Goal: Task Accomplishment & Management: Complete application form

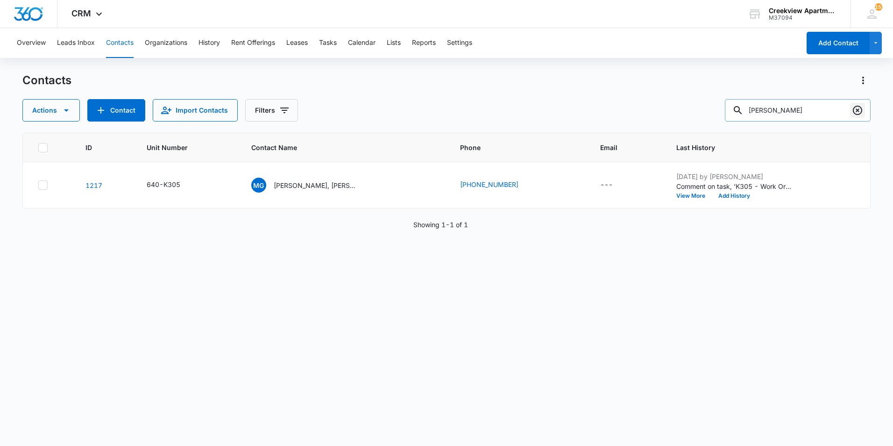
click at [855, 109] on icon "Clear" at bounding box center [857, 110] width 11 height 11
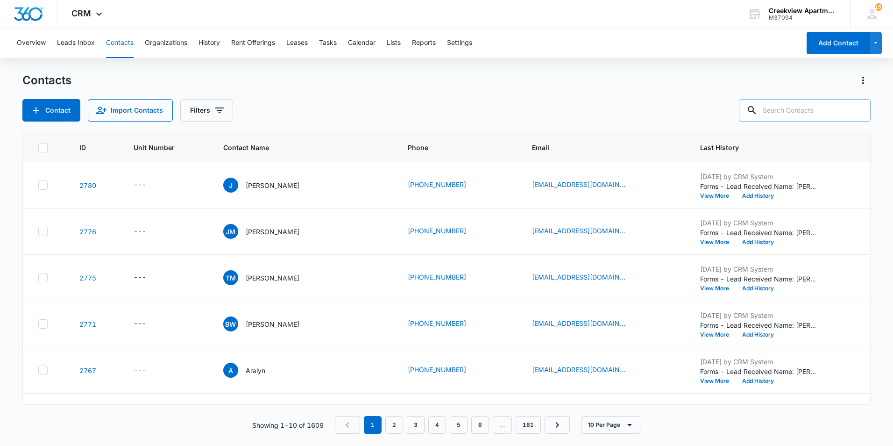
click at [688, 114] on div "Contact Import Contacts Filters" at bounding box center [446, 110] width 848 height 22
click at [840, 116] on input "text" at bounding box center [805, 110] width 132 height 22
type input "p105"
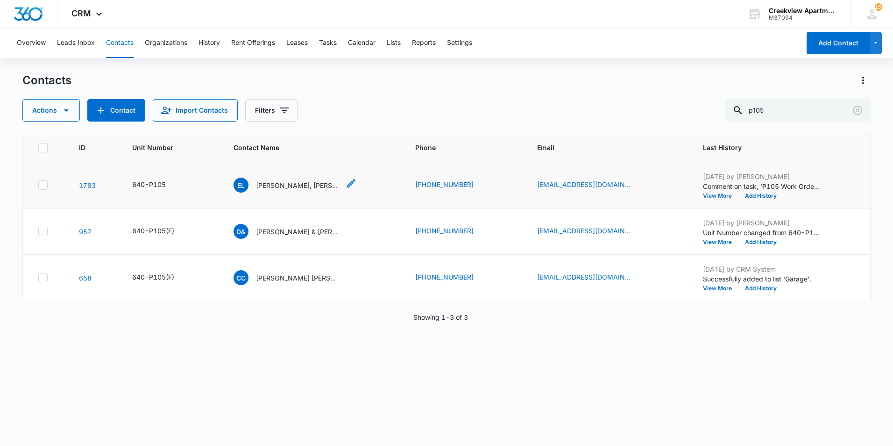
click at [269, 183] on p "[PERSON_NAME], [PERSON_NAME]" at bounding box center [298, 185] width 84 height 10
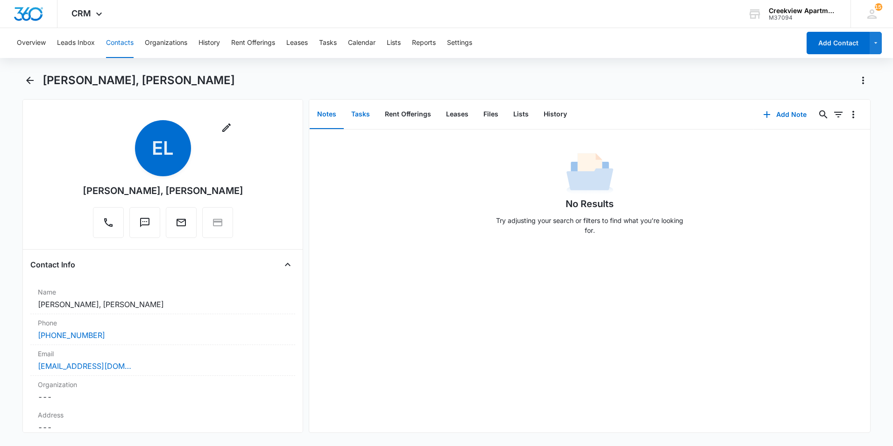
click at [366, 114] on button "Tasks" at bounding box center [361, 114] width 34 height 29
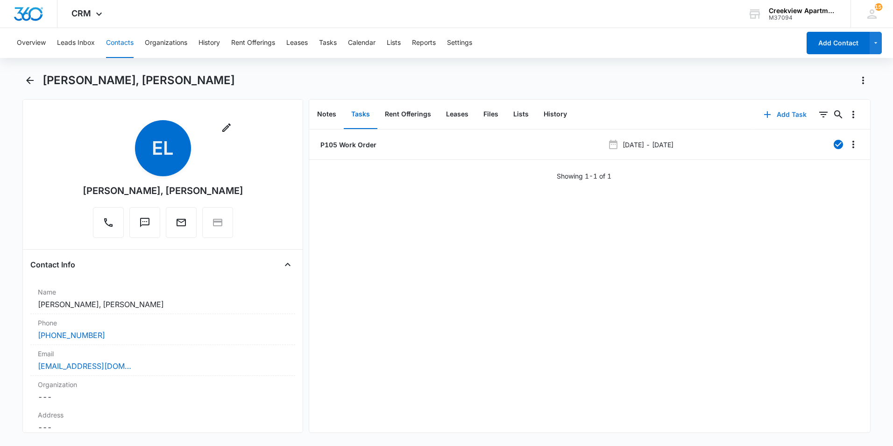
click at [764, 120] on icon "button" at bounding box center [767, 114] width 11 height 11
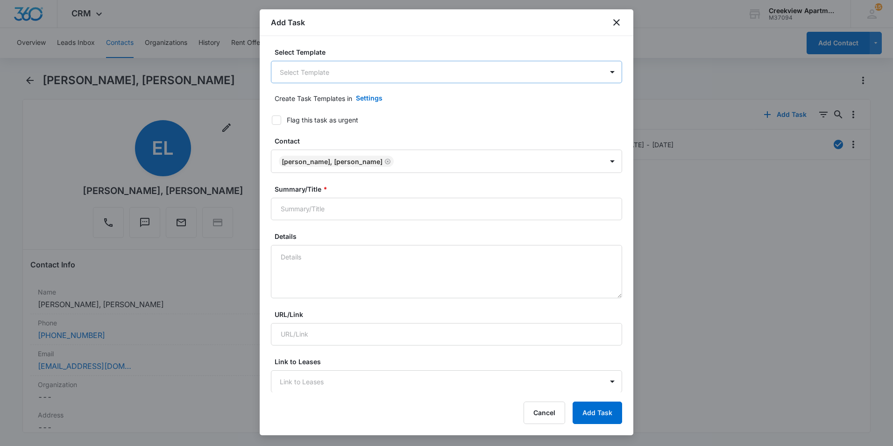
click at [352, 75] on body "CRM Apps Reputation Websites Forms CRM Email Social Content Ads Intelligence Fi…" at bounding box center [446, 223] width 893 height 446
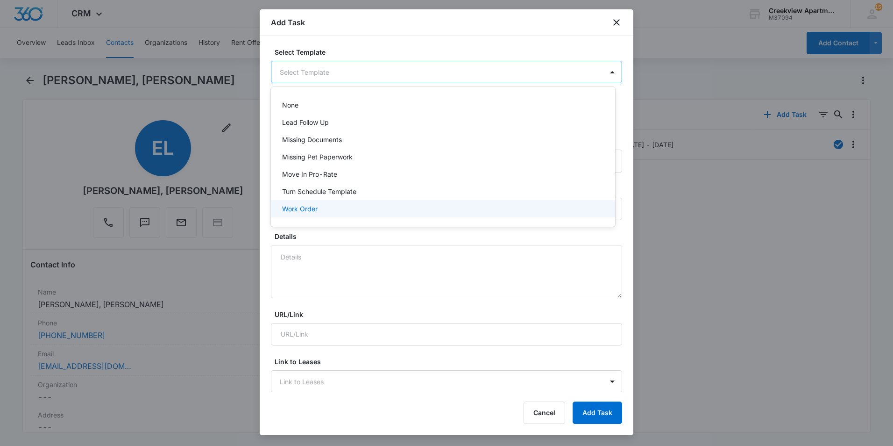
click at [342, 210] on div "Work Order" at bounding box center [442, 209] width 320 height 10
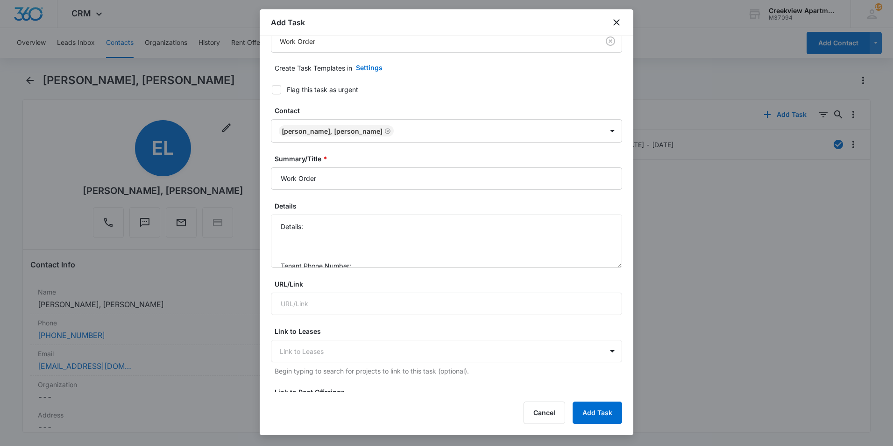
scroll to position [47, 0]
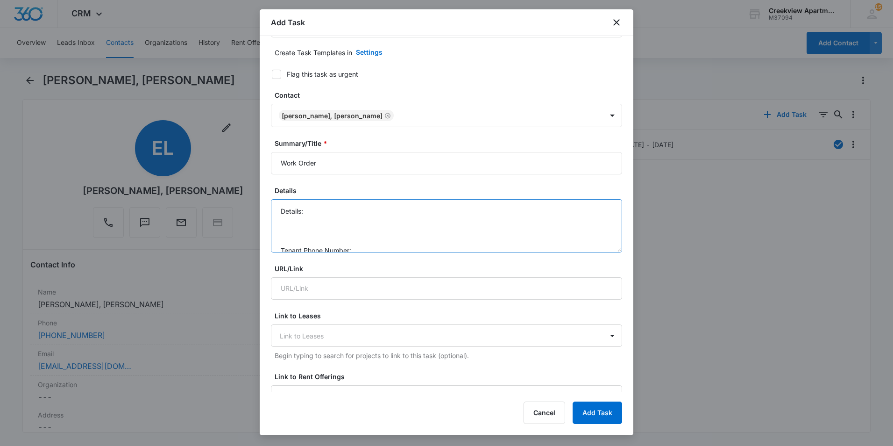
click at [372, 211] on textarea "Details: Tenant Phone Number: Call Before:" at bounding box center [446, 225] width 351 height 53
click at [337, 216] on textarea "Details: Water dispensor leaking Tenant Phone Number: Call Before:" at bounding box center [446, 225] width 351 height 53
click at [396, 208] on textarea "Details: Water dispenser leaking Tenant Phone Number: Call Before:" at bounding box center [446, 225] width 351 height 53
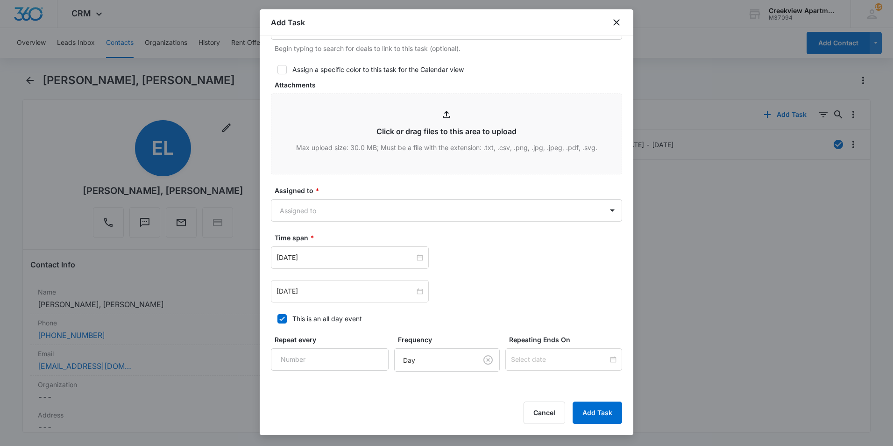
scroll to position [420, 0]
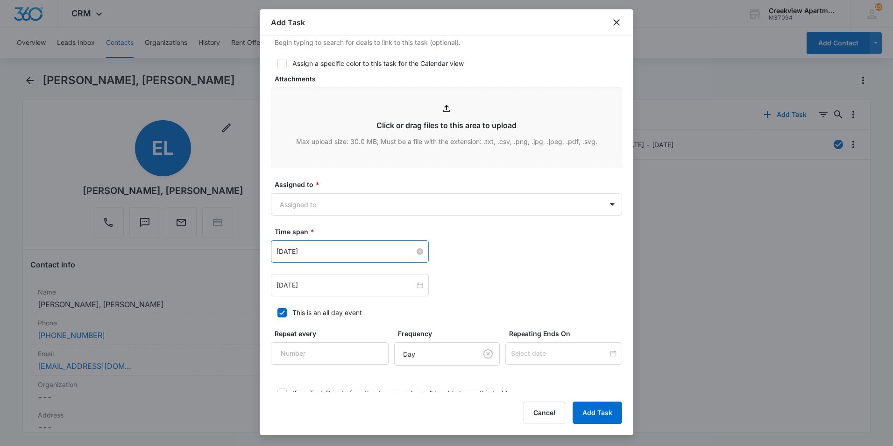
type textarea "Details: Water dispenser leaking Tenant Phone Number: Call Before:"
click at [349, 255] on input "[DATE]" at bounding box center [346, 251] width 138 height 10
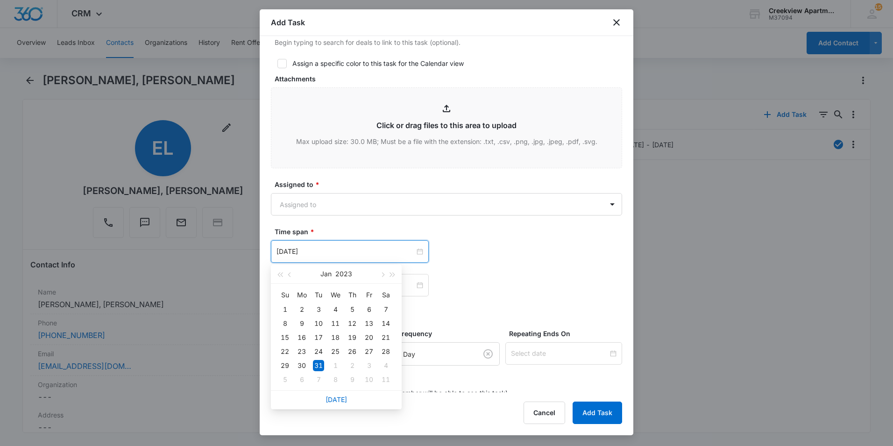
click at [328, 396] on link "[DATE]" at bounding box center [336, 399] width 21 height 8
type input "[DATE]"
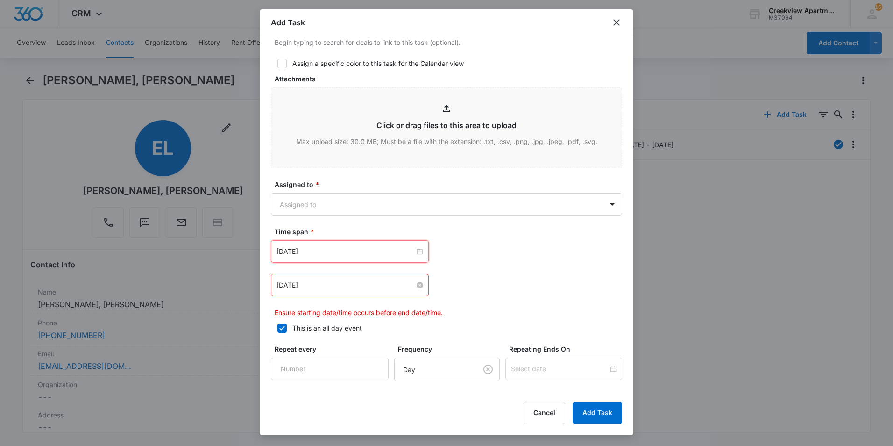
click at [366, 282] on div "[DATE]" at bounding box center [350, 285] width 158 height 22
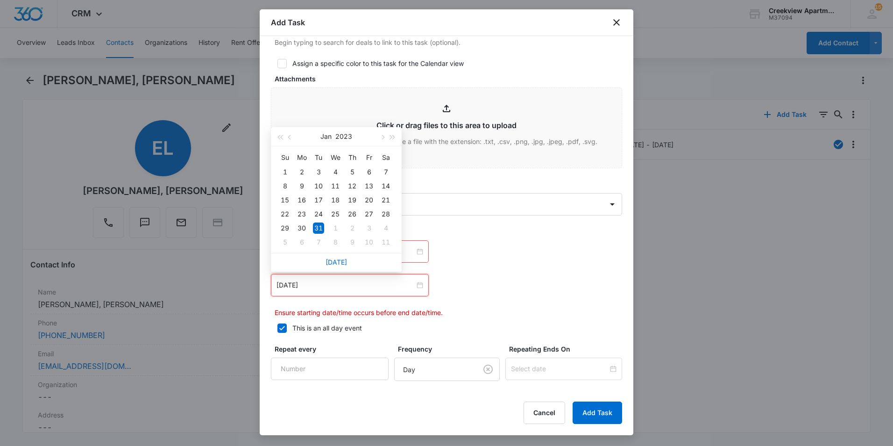
click at [364, 292] on div "[DATE]" at bounding box center [350, 285] width 158 height 22
click at [338, 262] on link "[DATE]" at bounding box center [336, 262] width 21 height 8
type input "[DATE]"
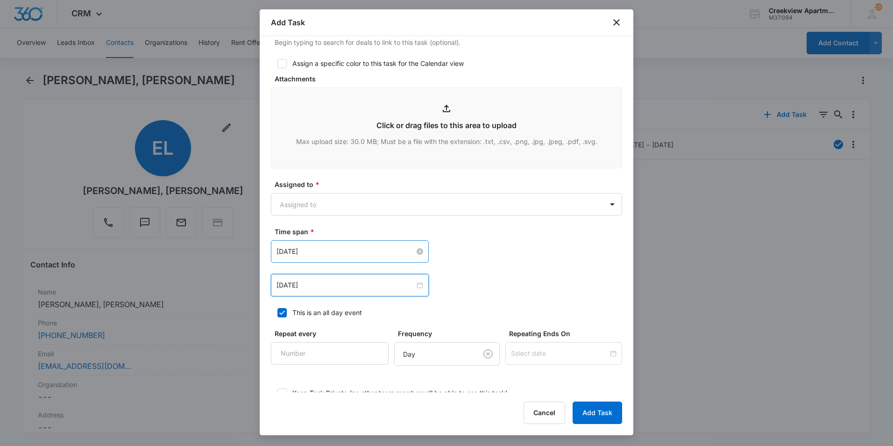
click at [367, 253] on input "[DATE]" at bounding box center [346, 251] width 138 height 10
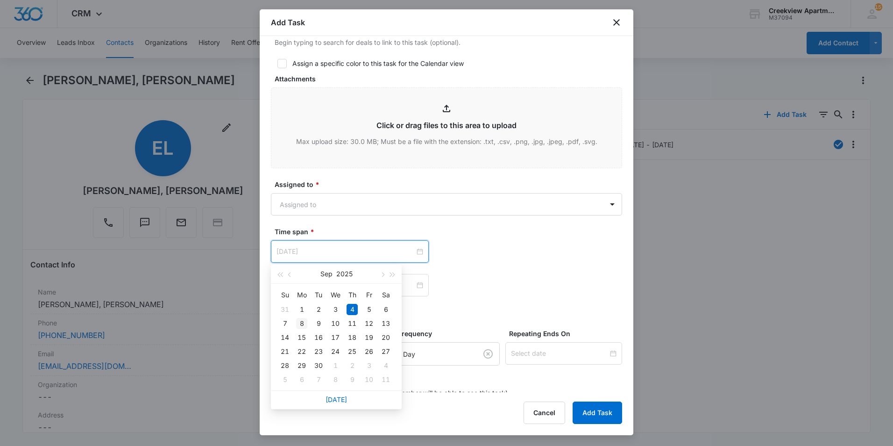
type input "[DATE]"
click at [306, 322] on div "8" at bounding box center [301, 323] width 11 height 11
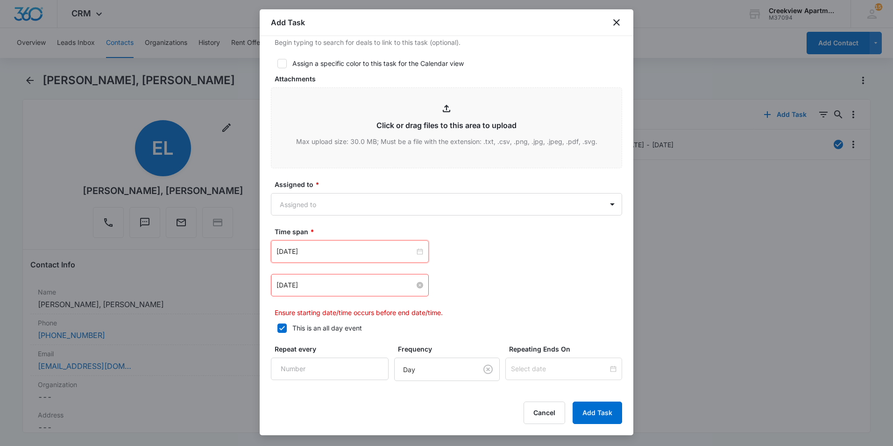
click at [362, 286] on input "[DATE]" at bounding box center [346, 285] width 138 height 10
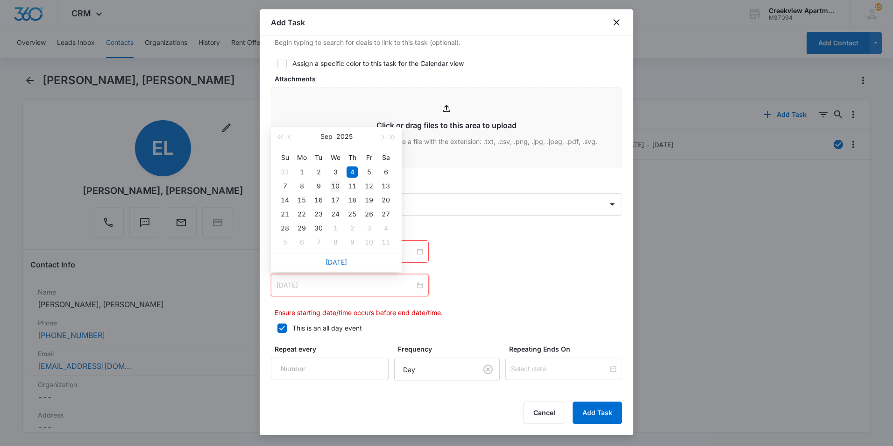
type input "[DATE]"
click at [335, 190] on div "10" at bounding box center [335, 185] width 11 height 11
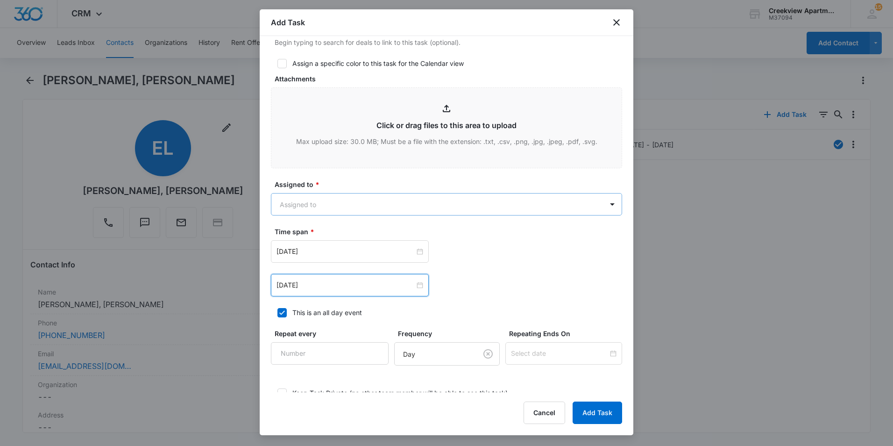
click at [401, 208] on body "CRM Apps Reputation Websites Forms CRM Email Social Content Ads Intelligence Fi…" at bounding box center [446, 223] width 893 height 446
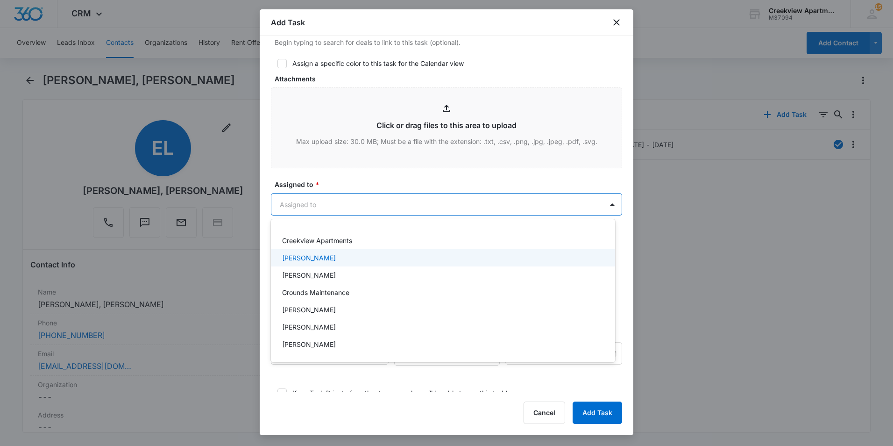
scroll to position [93, 0]
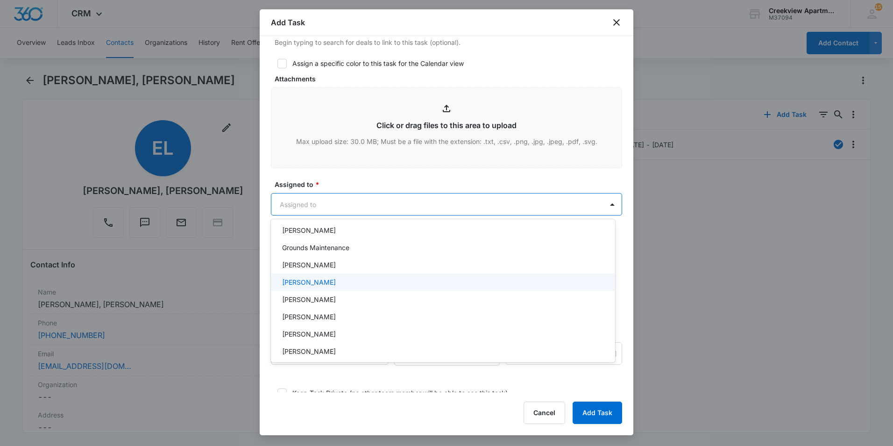
click at [329, 286] on div "[PERSON_NAME]" at bounding box center [442, 282] width 320 height 10
click at [372, 132] on div at bounding box center [446, 223] width 893 height 446
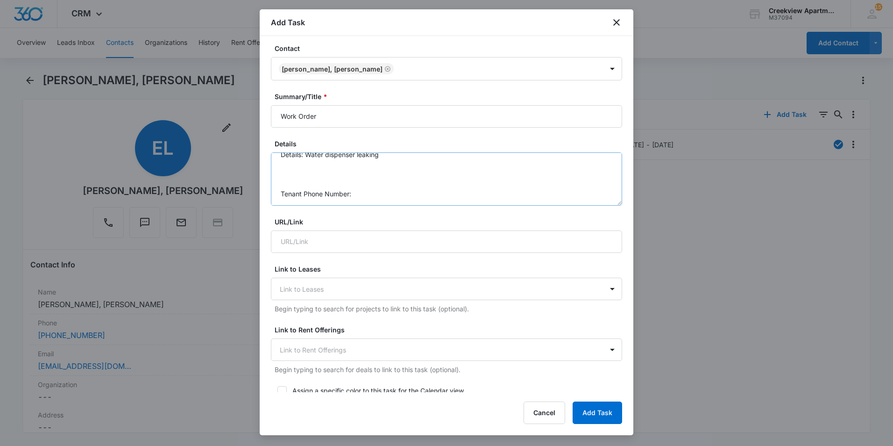
scroll to position [0, 0]
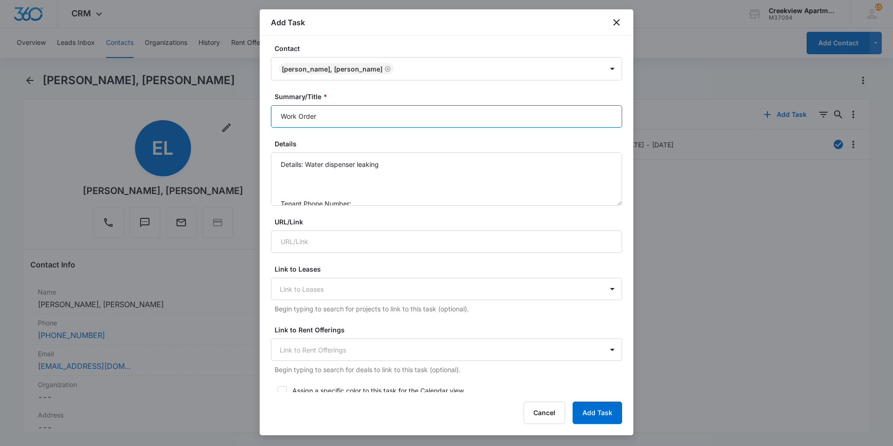
click at [279, 116] on input "Work Order" at bounding box center [446, 116] width 351 height 22
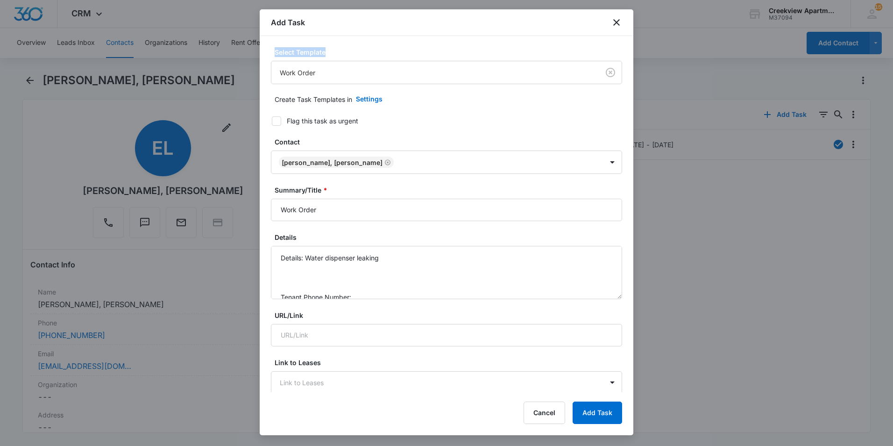
drag, startPoint x: 420, startPoint y: 21, endPoint x: 438, endPoint y: 32, distance: 21.0
click at [439, 34] on div "Add Task" at bounding box center [447, 22] width 374 height 27
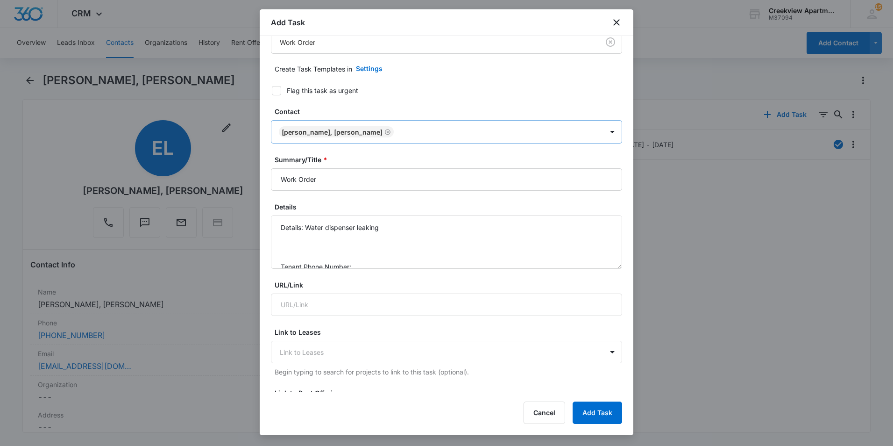
scroll to position [47, 0]
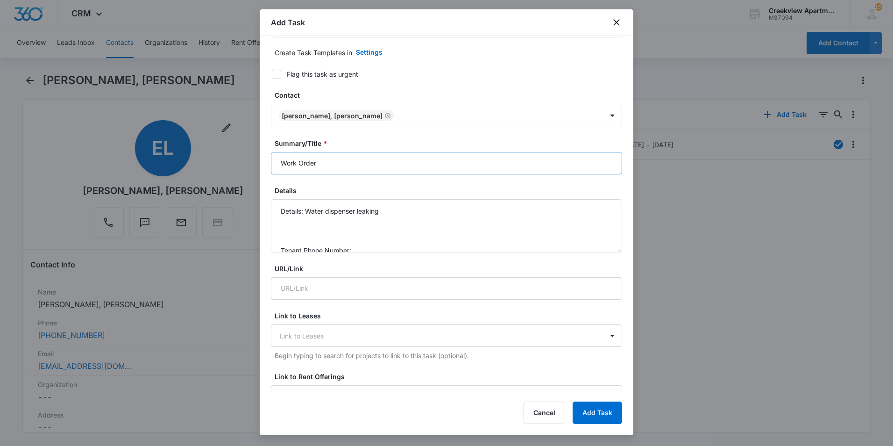
click at [276, 158] on input "Work Order" at bounding box center [446, 163] width 351 height 22
type input "P105 Work Order"
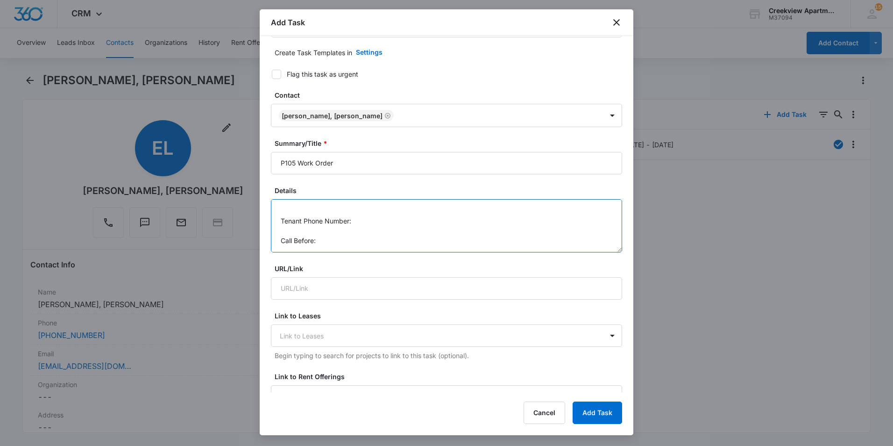
click at [380, 224] on textarea "Details: Water dispenser leaking Tenant Phone Number: Call Before:" at bounding box center [446, 225] width 351 height 53
click at [329, 243] on textarea "Details: Water dispenser leaking Tenant Phone Number: [PHONE_NUMBER] Call Befor…" at bounding box center [446, 225] width 351 height 53
type textarea "Details: Water dispenser leaking Tenant Phone Number: [PHONE_NUMBER] Call Befor…"
click at [626, 260] on div "Select Template Work Order Create Task Templates in Settings Flag this task as …" at bounding box center [447, 214] width 374 height 356
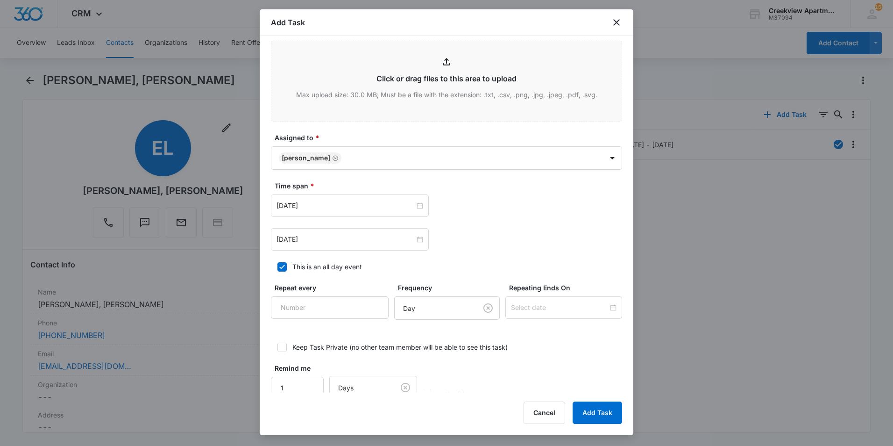
scroll to position [485, 0]
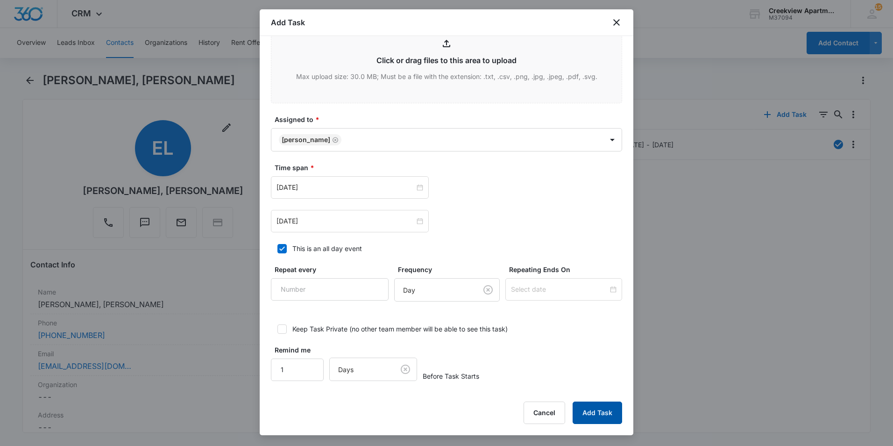
click at [599, 411] on button "Add Task" at bounding box center [598, 412] width 50 height 22
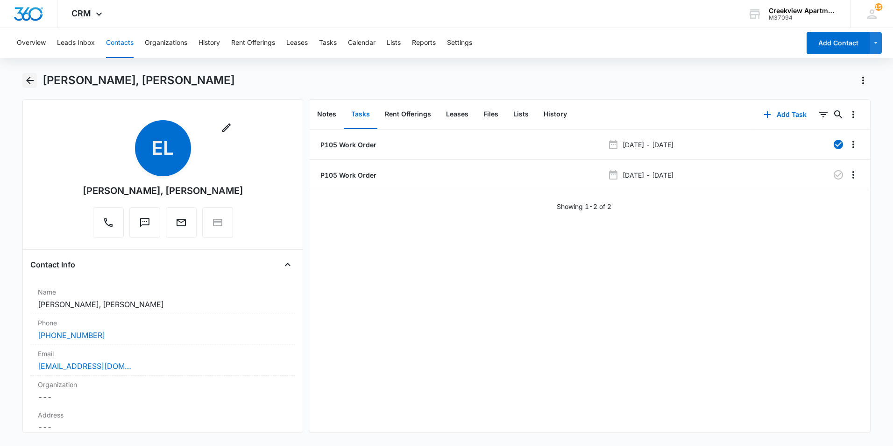
click at [29, 78] on icon "Back" at bounding box center [29, 80] width 7 height 7
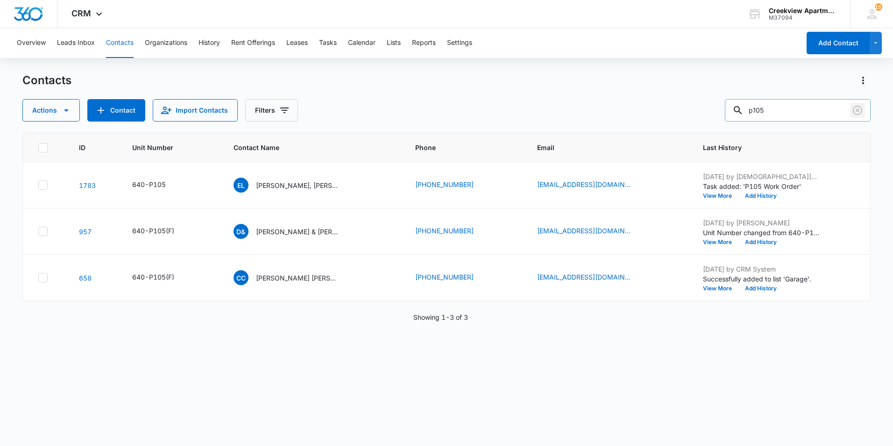
drag, startPoint x: 856, startPoint y: 110, endPoint x: 861, endPoint y: 116, distance: 7.7
click at [856, 111] on icon "Clear" at bounding box center [857, 110] width 11 height 11
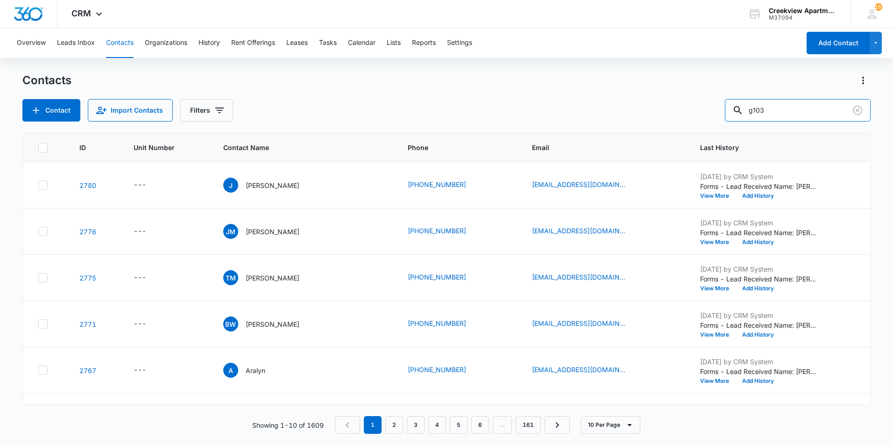
type input "g103"
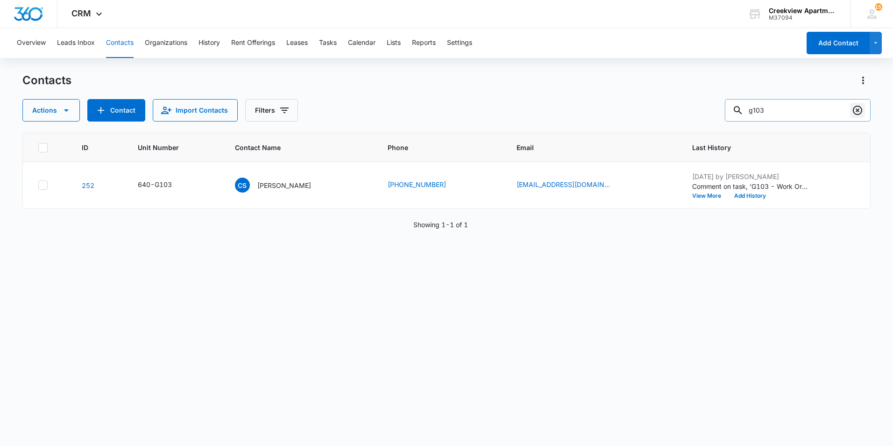
click at [863, 114] on icon "Clear" at bounding box center [857, 110] width 11 height 11
